Goal: Check status

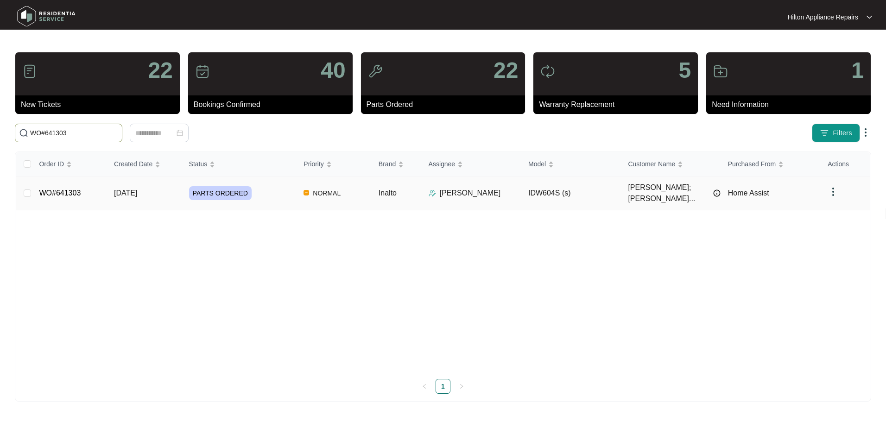
type input "WO#641303"
click at [133, 195] on td "[DATE]" at bounding box center [144, 194] width 75 height 34
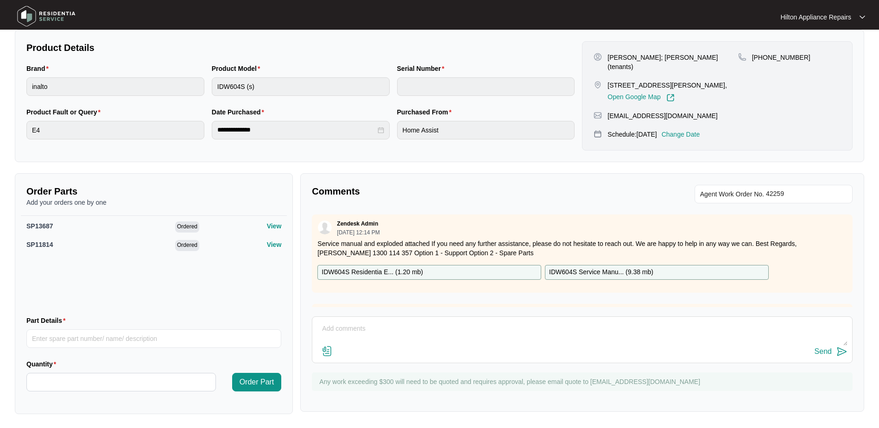
scroll to position [189, 0]
click at [360, 333] on textarea at bounding box center [582, 333] width 531 height 24
paste textarea "Called [PERSON_NAME] LMTC & texted"
click at [363, 328] on textarea "Part arrived, Called [PERSON_NAME] LMTC & texted" at bounding box center [582, 333] width 531 height 24
type textarea "Part arrived, called [PERSON_NAME] LMTC & texted"
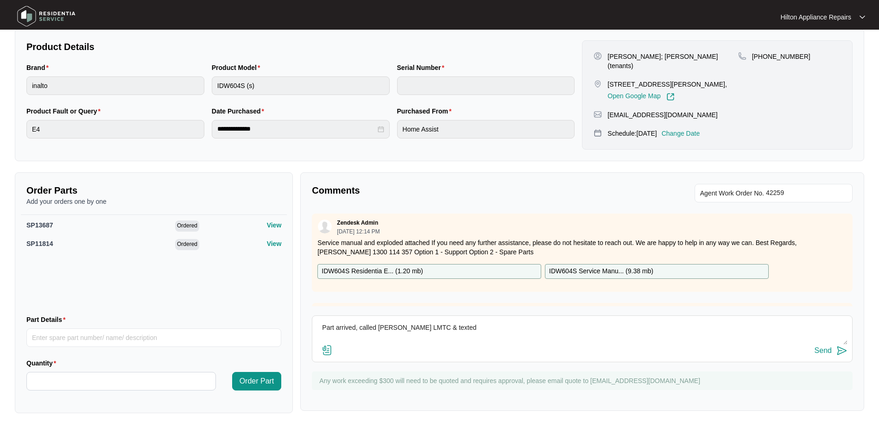
click at [824, 351] on div "Send" at bounding box center [823, 351] width 17 height 8
